Goal: Task Accomplishment & Management: Use online tool/utility

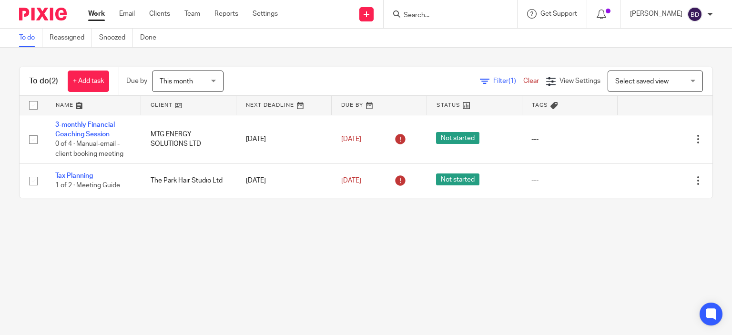
drag, startPoint x: 417, startPoint y: 9, endPoint x: 417, endPoint y: 23, distance: 14.3
click at [417, 10] on form at bounding box center [454, 14] width 102 height 12
click at [415, 14] on input "Search" at bounding box center [446, 15] width 86 height 9
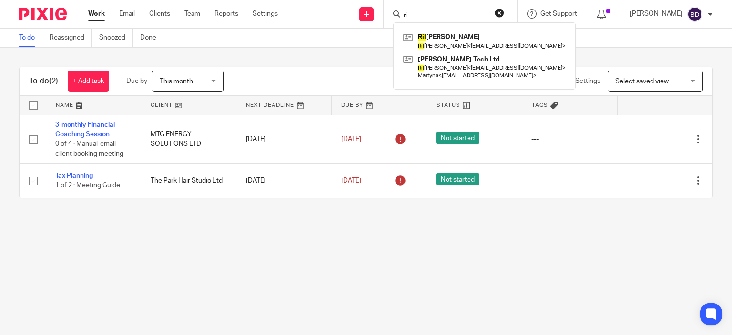
type input "r"
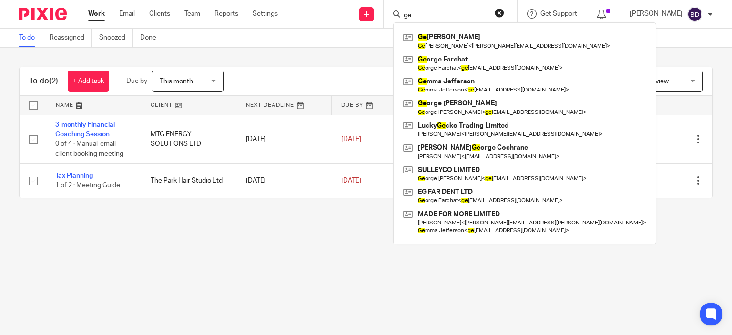
type input "g"
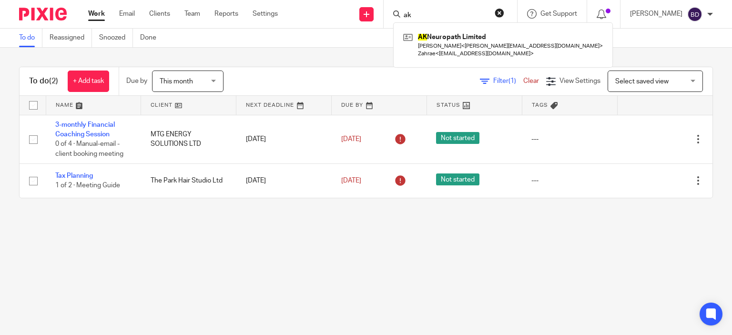
type input "a"
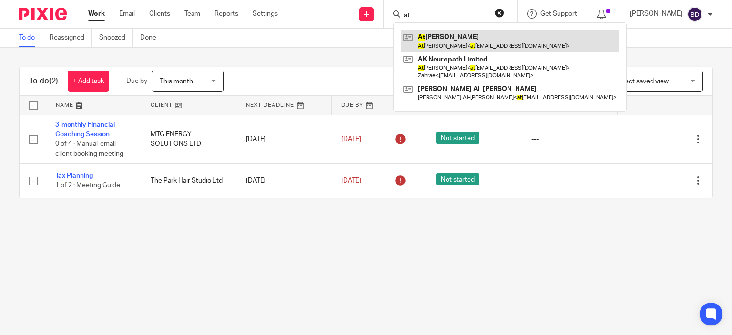
type input "at"
click at [435, 46] on link at bounding box center [510, 41] width 218 height 22
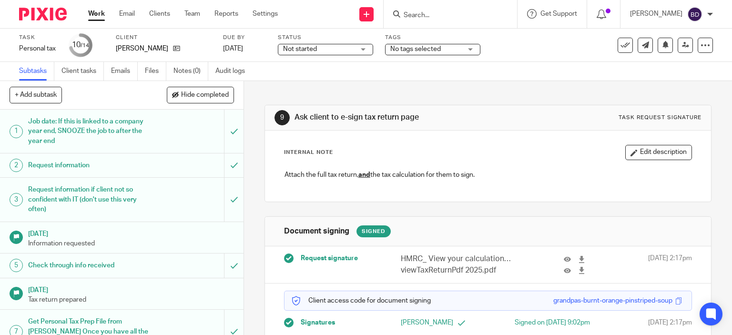
scroll to position [43, 0]
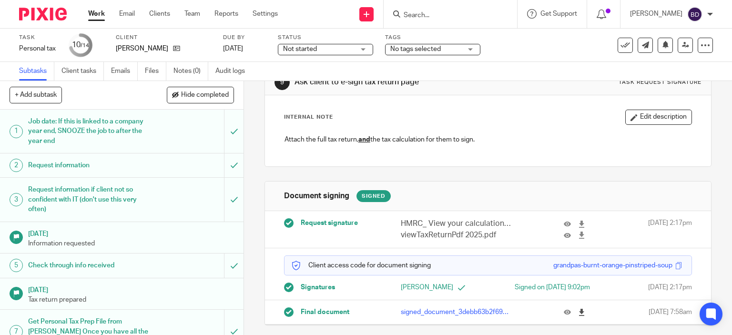
click at [578, 312] on icon at bounding box center [581, 312] width 7 height 7
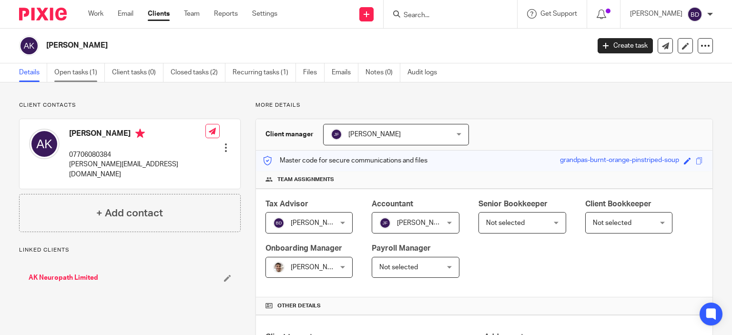
click at [72, 74] on link "Open tasks (1)" at bounding box center [79, 72] width 51 height 19
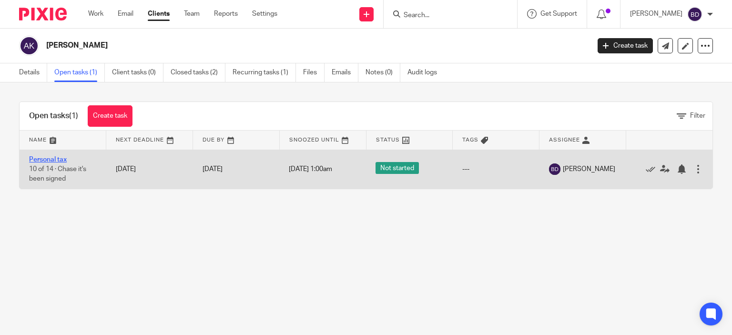
click at [56, 158] on link "Personal tax" at bounding box center [48, 159] width 38 height 7
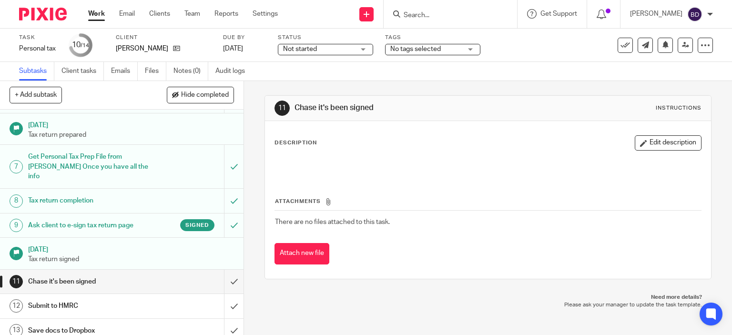
scroll to position [186, 0]
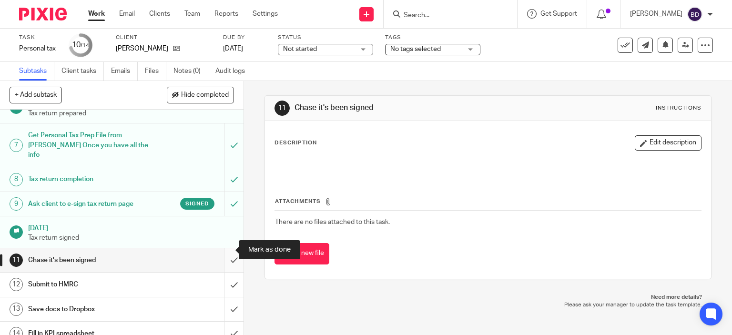
click at [226, 248] on input "submit" at bounding box center [122, 260] width 244 height 24
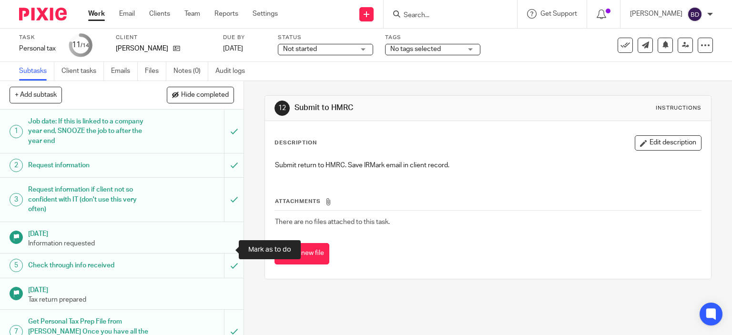
scroll to position [186, 0]
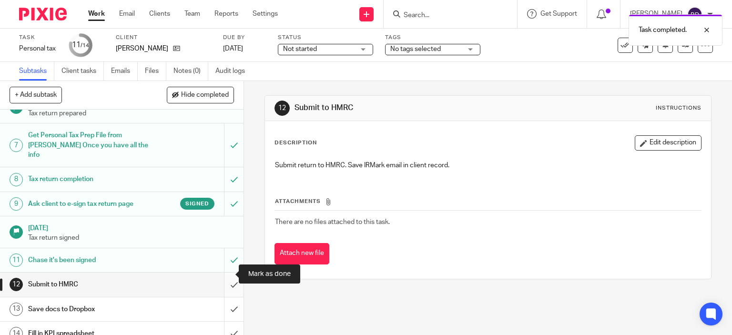
click at [229, 274] on input "submit" at bounding box center [122, 285] width 244 height 24
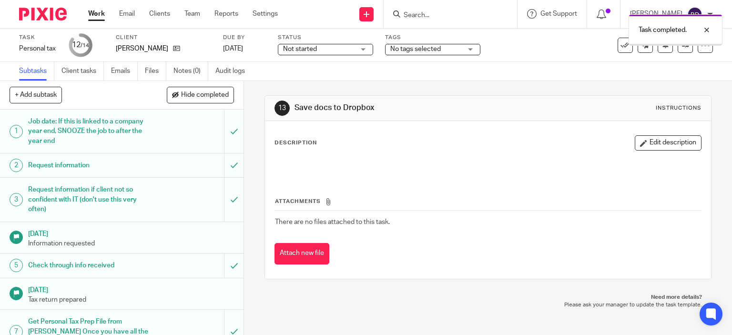
scroll to position [186, 0]
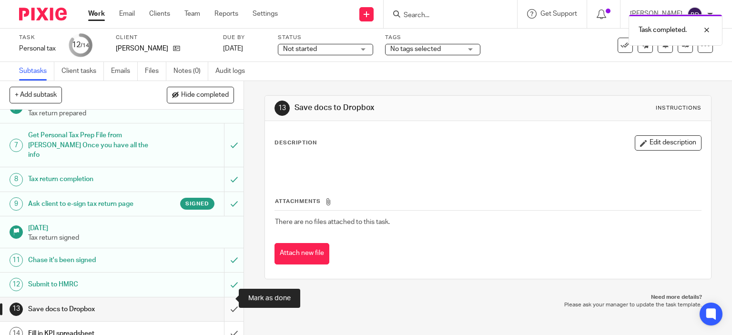
click at [225, 297] on input "submit" at bounding box center [122, 309] width 244 height 24
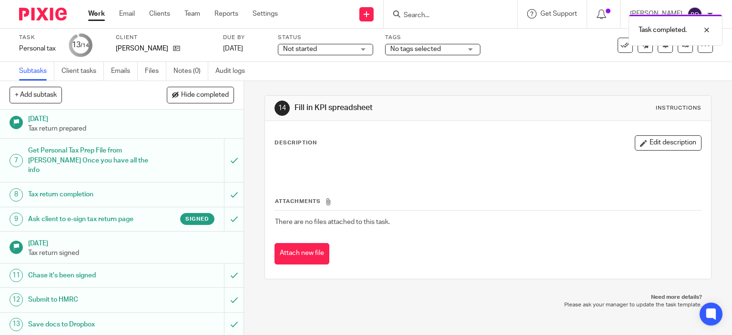
scroll to position [186, 0]
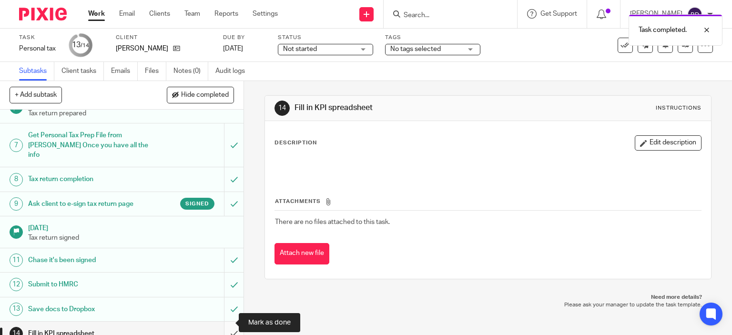
click at [226, 322] on input "submit" at bounding box center [122, 334] width 244 height 24
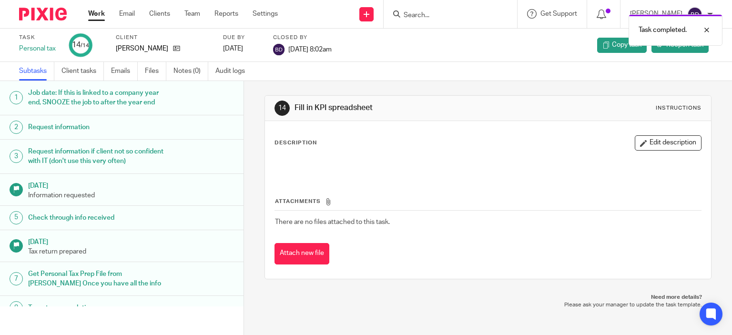
click at [93, 17] on link "Work" at bounding box center [96, 14] width 17 height 10
